Goal: Find specific page/section: Find specific page/section

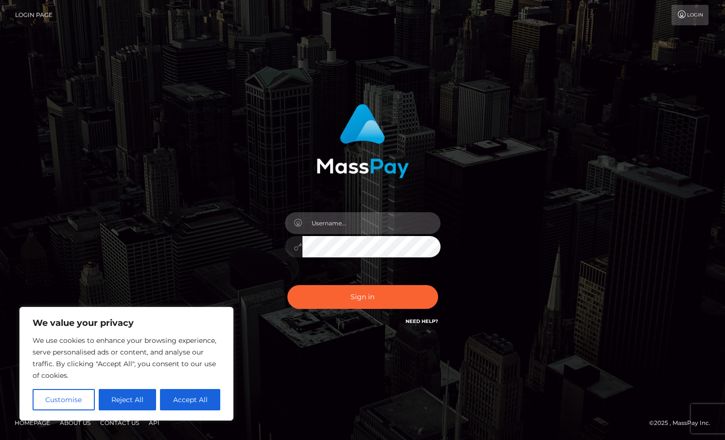
click at [359, 229] on input "text" at bounding box center [371, 223] width 138 height 22
type input "duquesne.rahm"
click at [287, 285] on button "Sign in" at bounding box center [362, 297] width 151 height 24
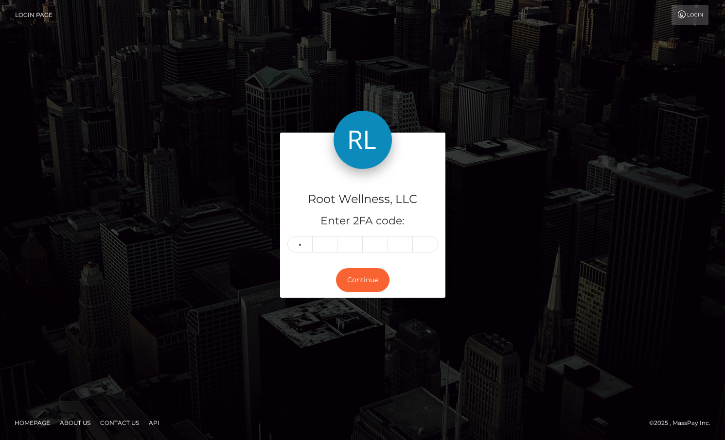
type input "8"
type input "4"
type input "7"
type input "3"
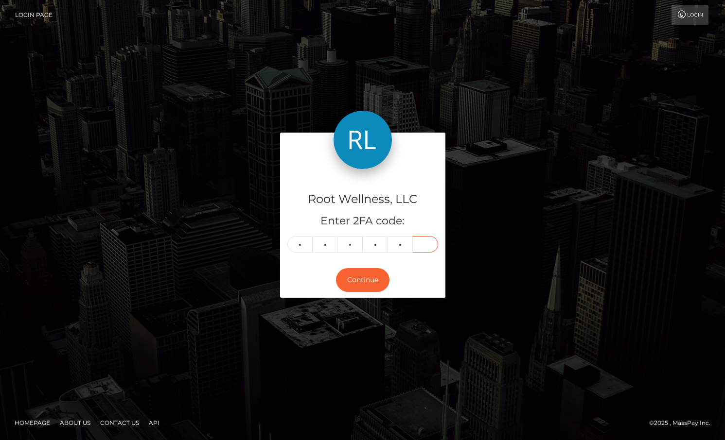
type input "6"
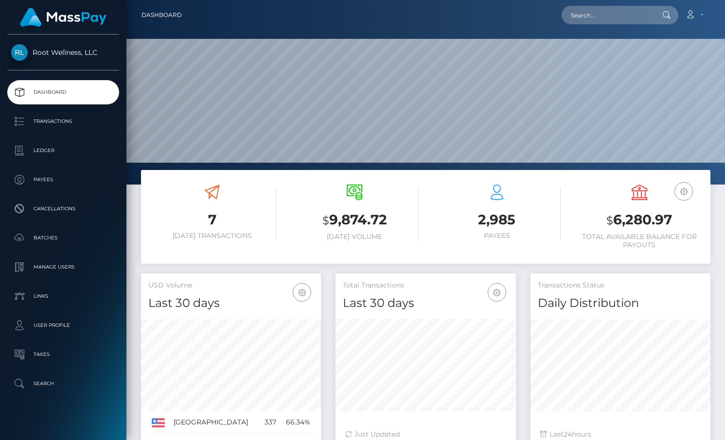
scroll to position [172, 180]
click at [587, 13] on input "text" at bounding box center [606, 15] width 91 height 18
paste input "Tom Jikomes"
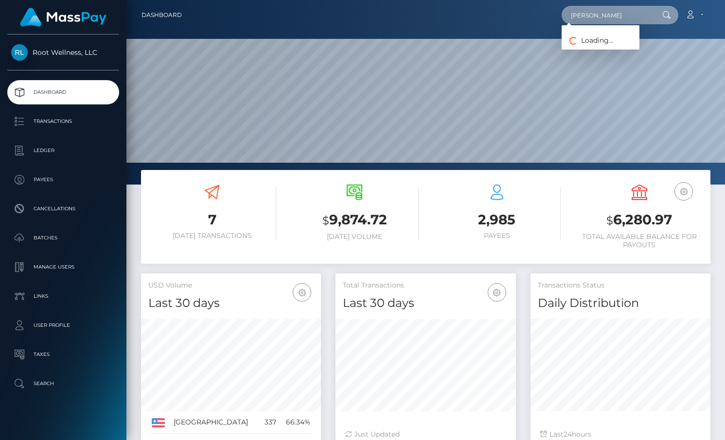
type input "Tom Jikomes"
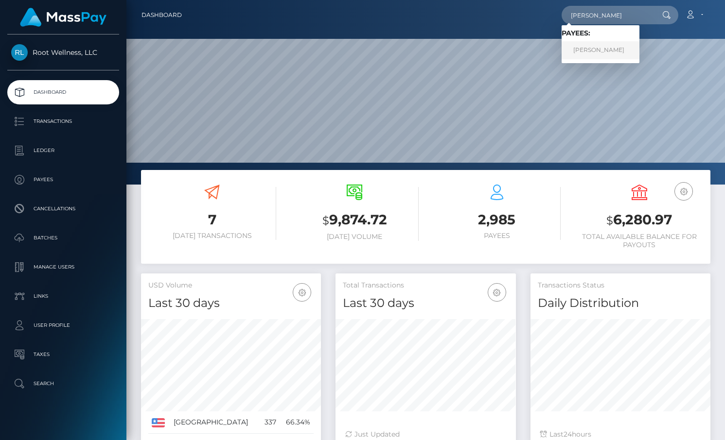
click at [609, 52] on link "Tom Jikomes" at bounding box center [600, 50] width 78 height 18
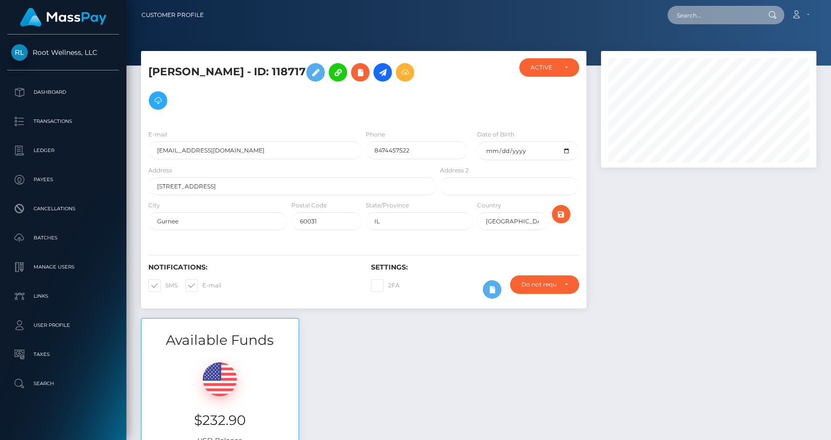
click at [694, 19] on input "text" at bounding box center [712, 15] width 91 height 18
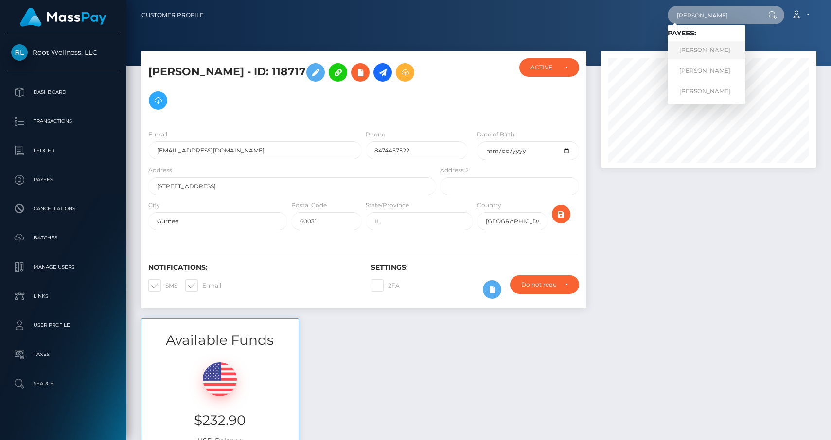
type input "warren"
click at [706, 53] on link "Warren Armour" at bounding box center [706, 50] width 78 height 18
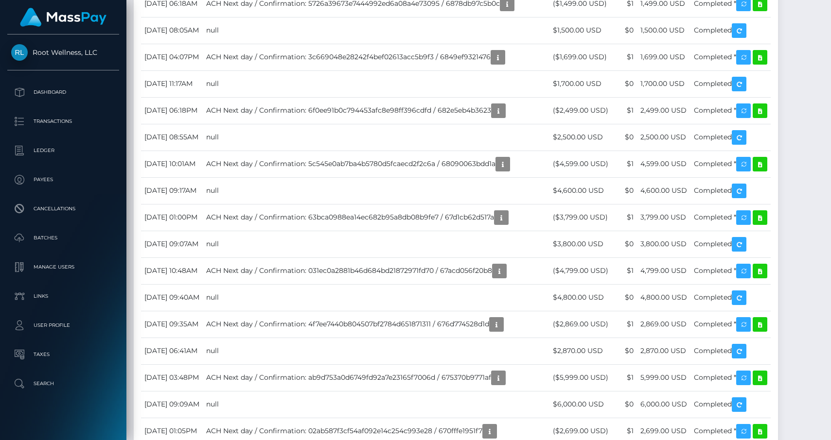
scroll to position [1176, 0]
